Goal: Communication & Community: Answer question/provide support

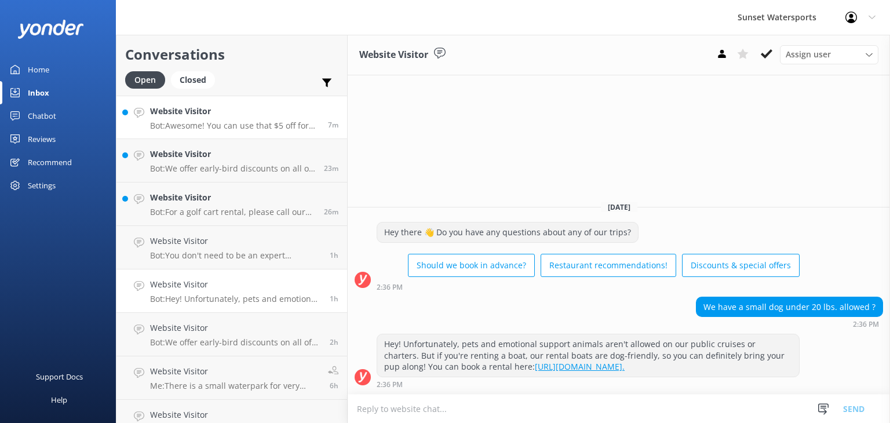
click at [216, 116] on h4 "Website Visitor" at bounding box center [234, 111] width 169 height 13
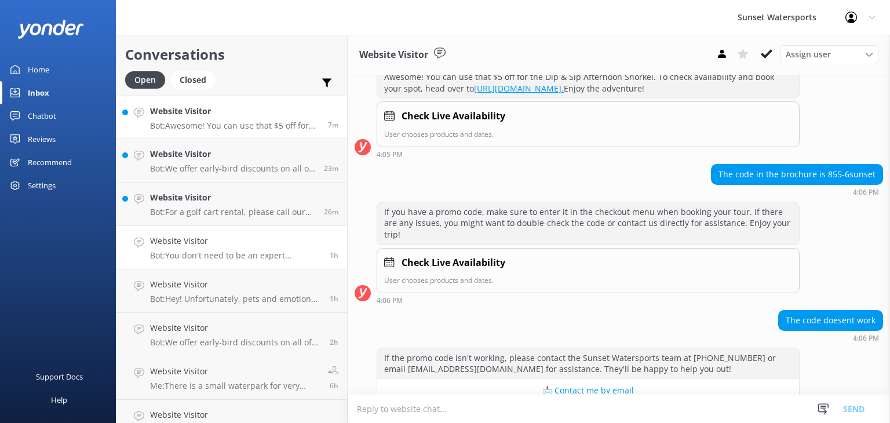
scroll to position [185, 0]
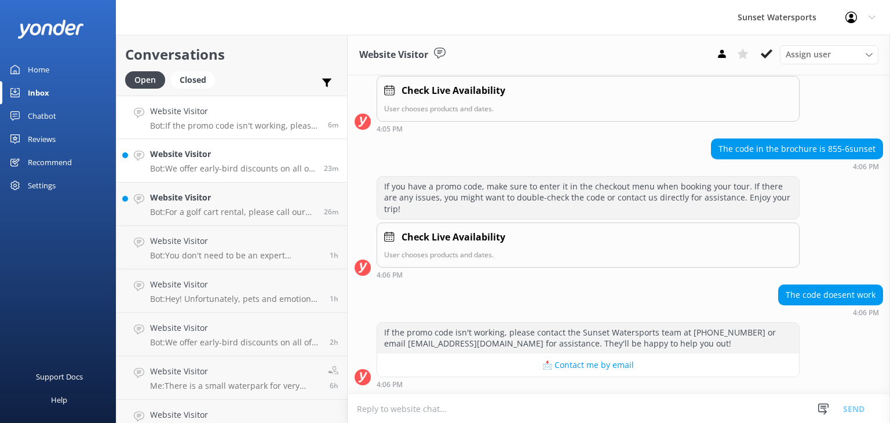
click at [216, 167] on p "Bot: We offer early-bird discounts on all of our morning trips! When you book d…" at bounding box center [232, 168] width 165 height 10
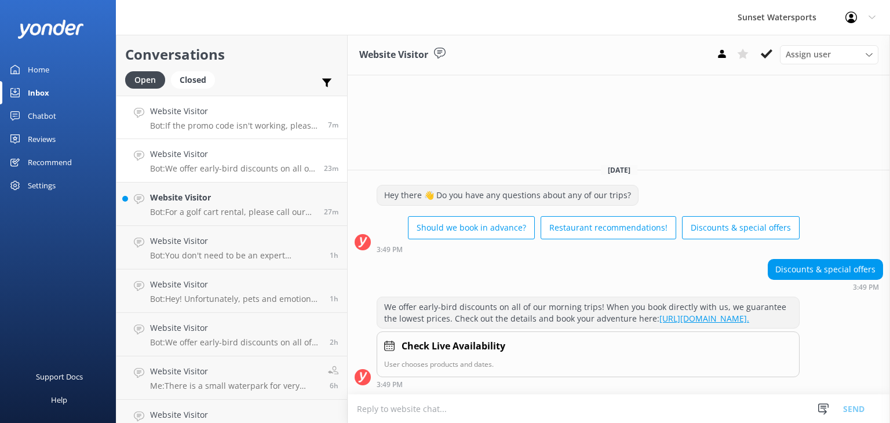
click at [192, 119] on div "Website Visitor Bot: If the promo code isn't working, please contact the Sunset…" at bounding box center [234, 117] width 169 height 25
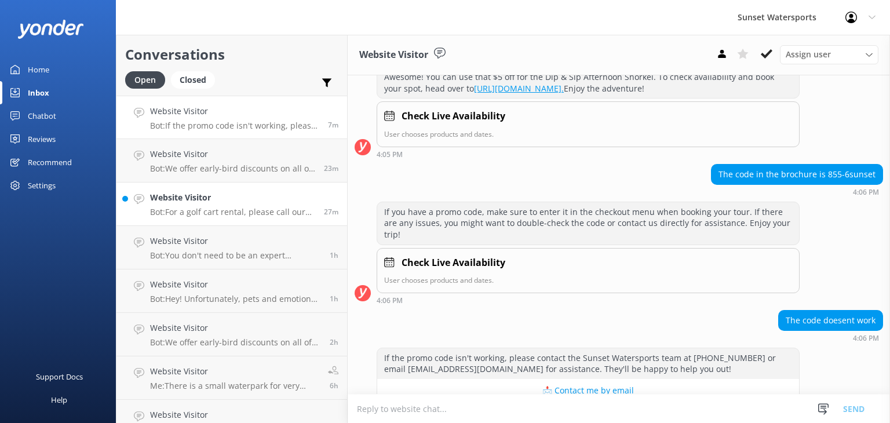
scroll to position [185, 0]
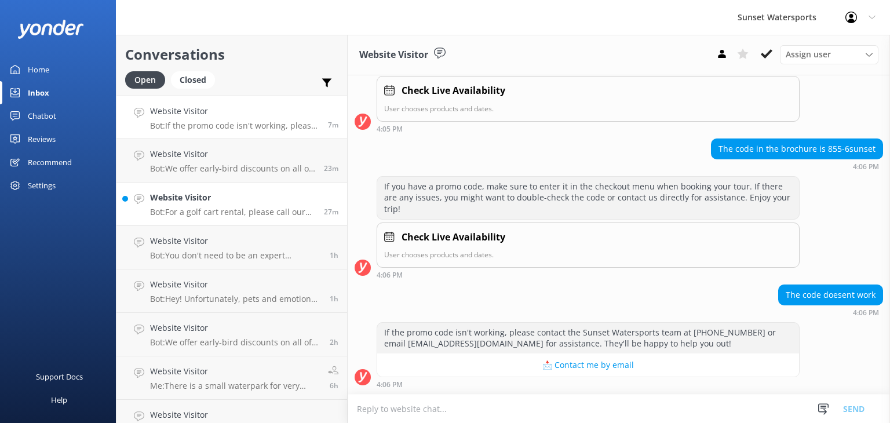
click at [190, 209] on p "Bot: For a golf cart rental, please call our office at [PHONE_NUMBER] to make a…" at bounding box center [232, 212] width 165 height 10
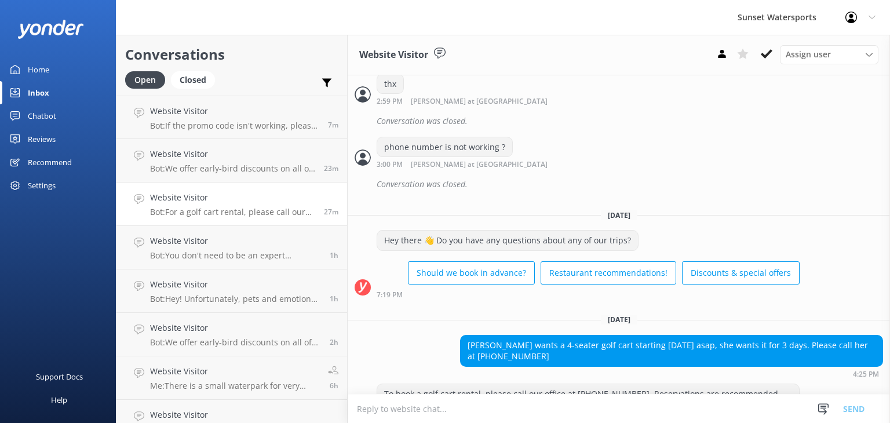
scroll to position [16812, 0]
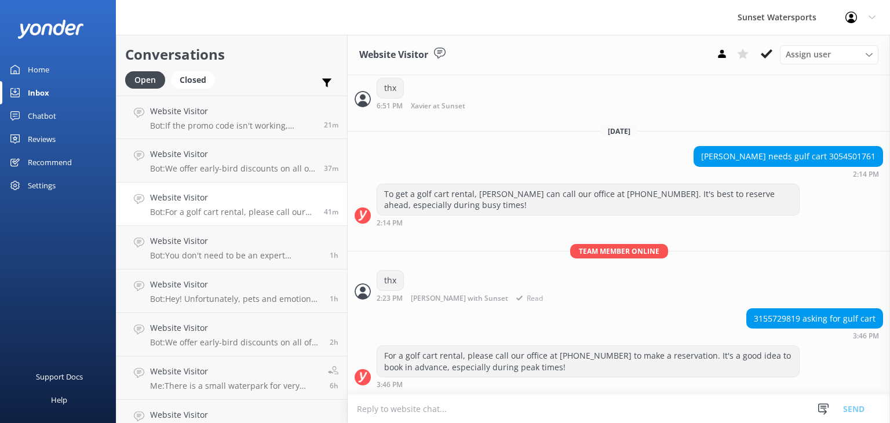
click at [470, 247] on p "Team member online" at bounding box center [619, 251] width 542 height 14
